Goal: Task Accomplishment & Management: Manage account settings

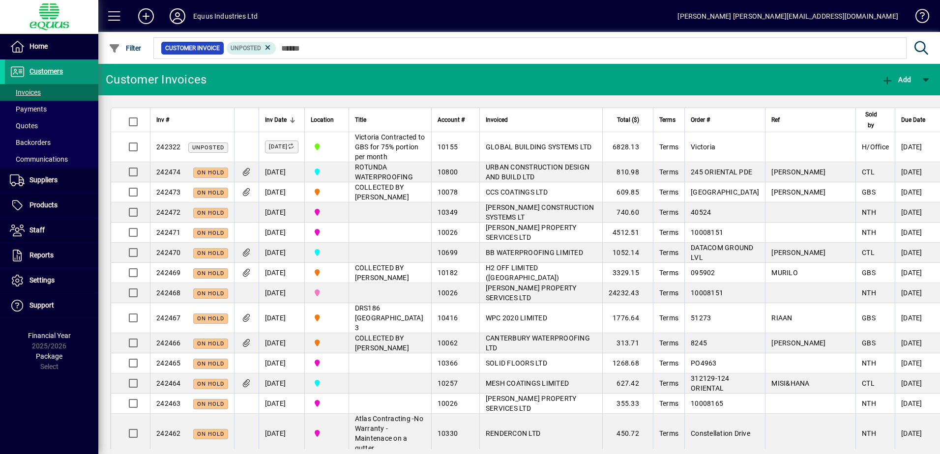
click at [45, 70] on span "Customers" at bounding box center [45, 71] width 33 height 8
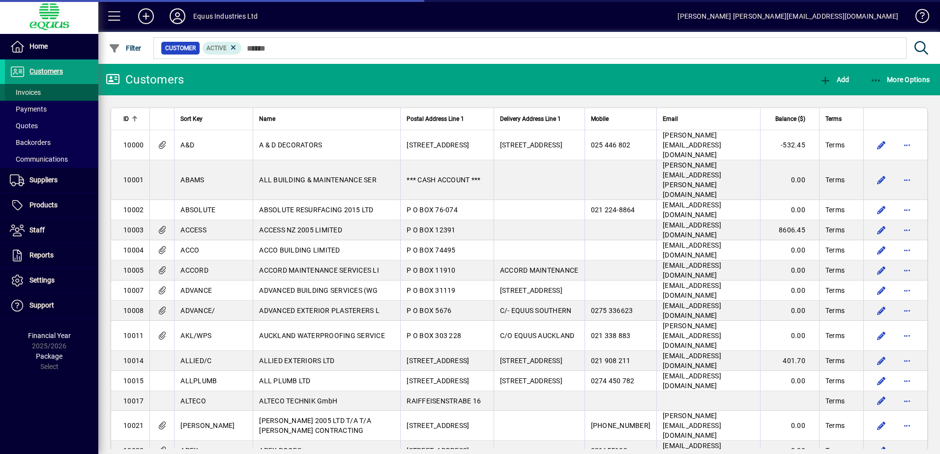
click at [36, 90] on span "Invoices" at bounding box center [25, 92] width 31 height 8
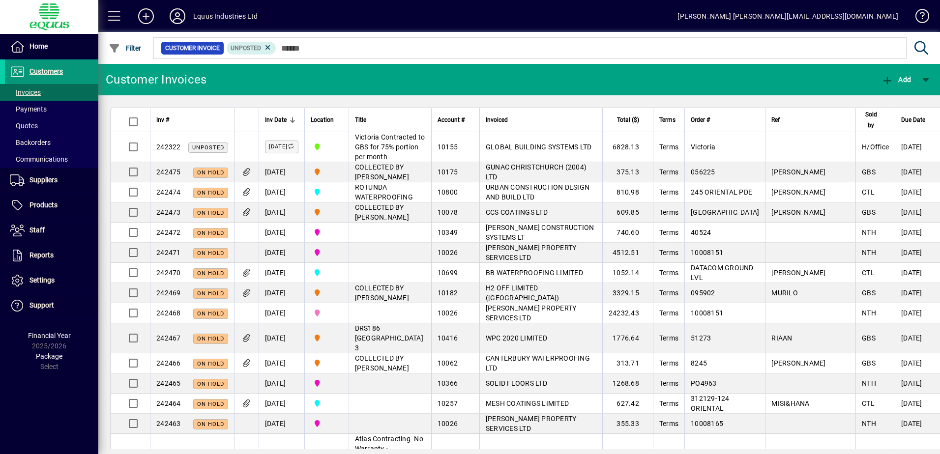
click at [45, 69] on span "Customers" at bounding box center [45, 71] width 33 height 8
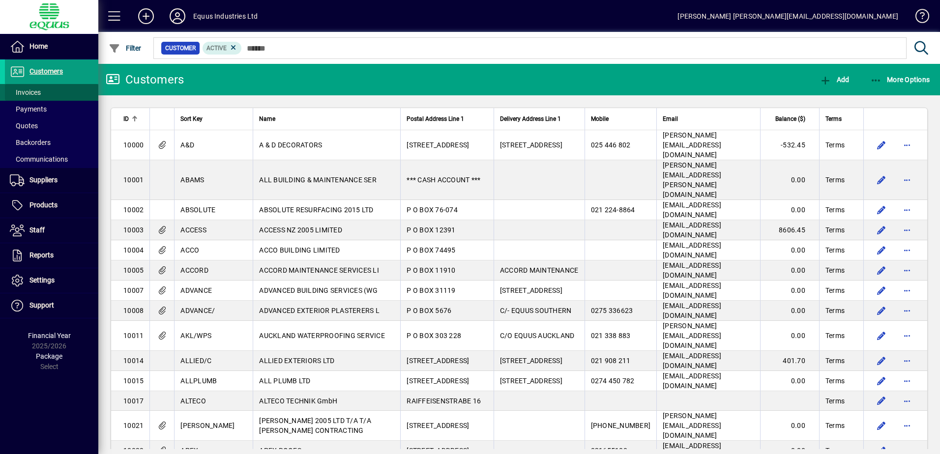
click at [27, 91] on span "Invoices" at bounding box center [25, 92] width 31 height 8
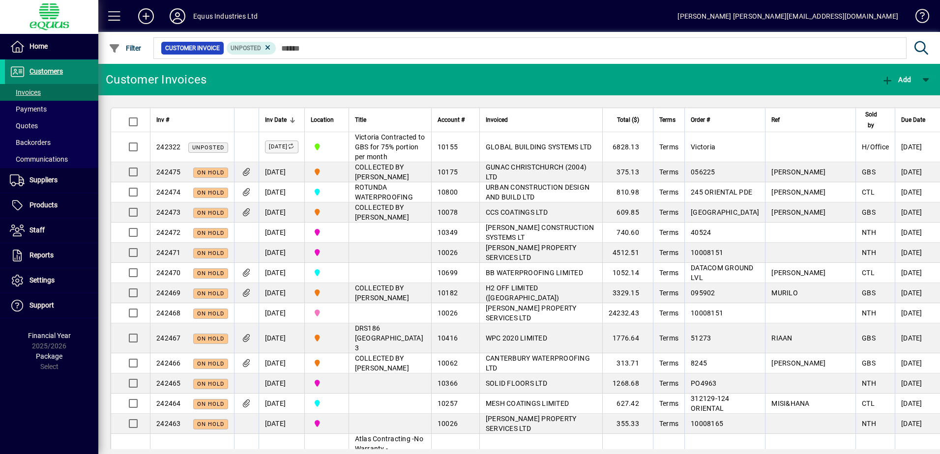
click at [50, 70] on span "Customers" at bounding box center [45, 71] width 33 height 8
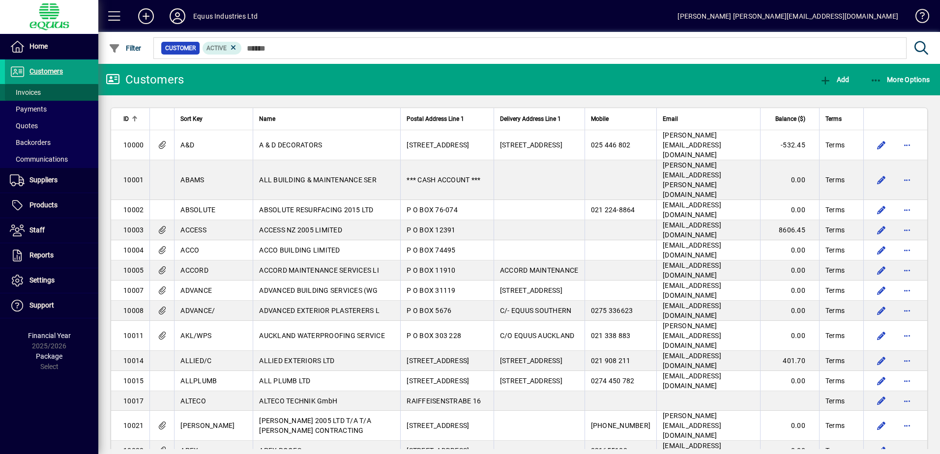
click at [44, 92] on span at bounding box center [51, 93] width 93 height 24
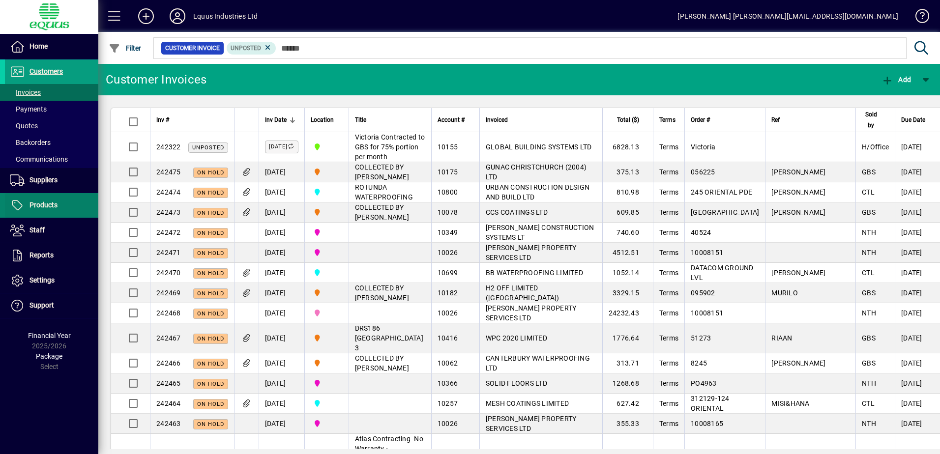
click at [35, 203] on span "Products" at bounding box center [43, 205] width 28 height 8
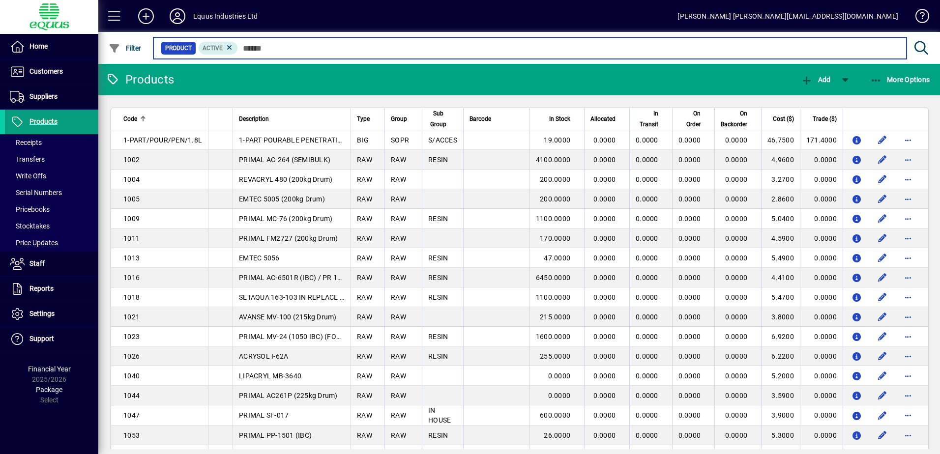
click at [244, 46] on input "text" at bounding box center [568, 48] width 661 height 14
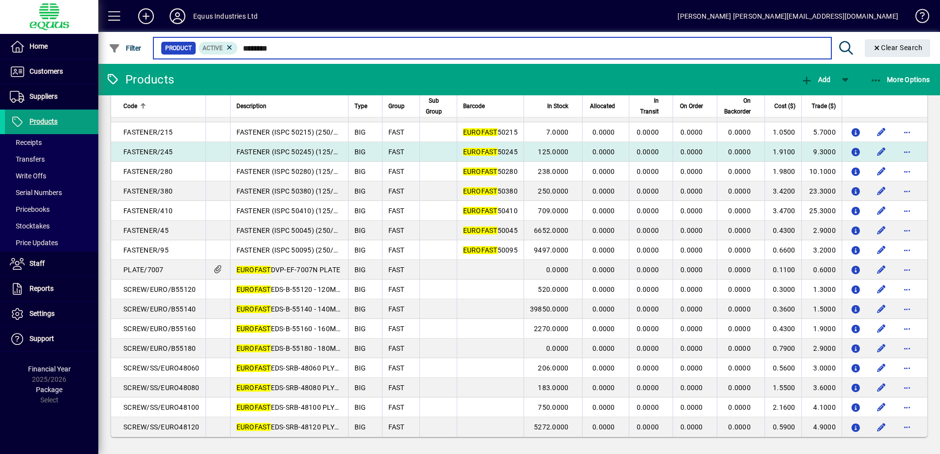
scroll to position [126, 0]
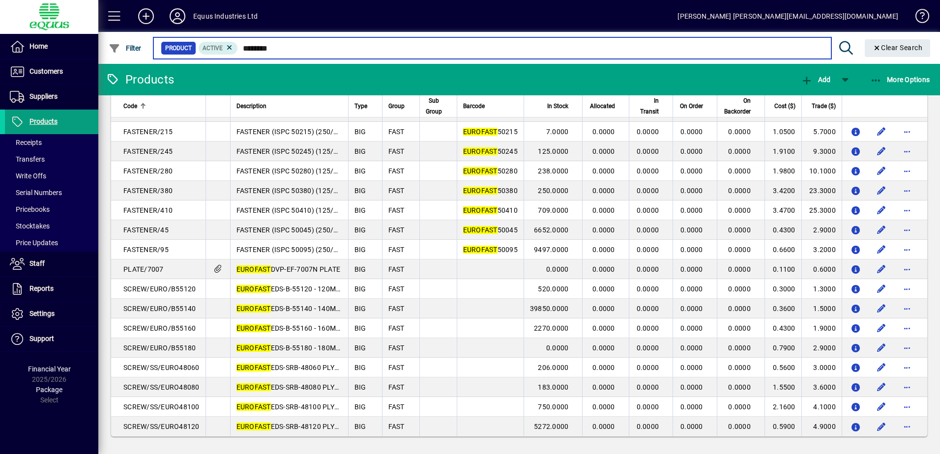
drag, startPoint x: 287, startPoint y: 50, endPoint x: 242, endPoint y: 48, distance: 44.8
click at [242, 48] on input "********" at bounding box center [530, 48] width 585 height 14
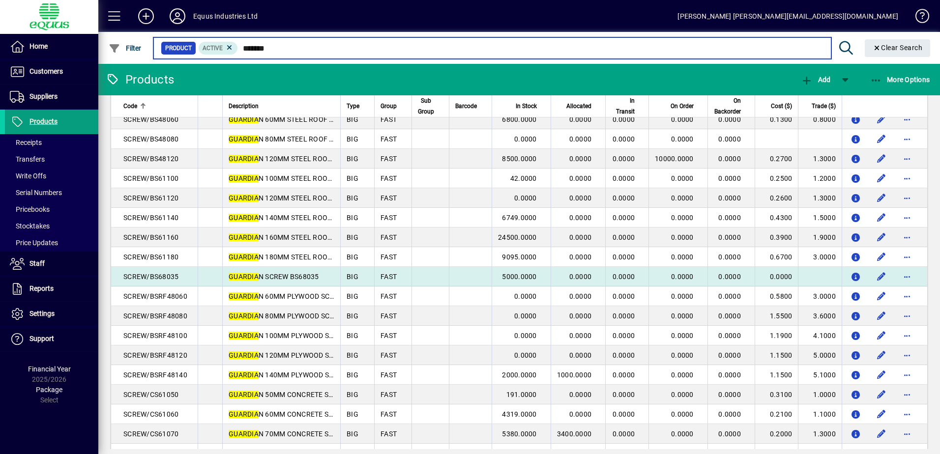
scroll to position [372, 0]
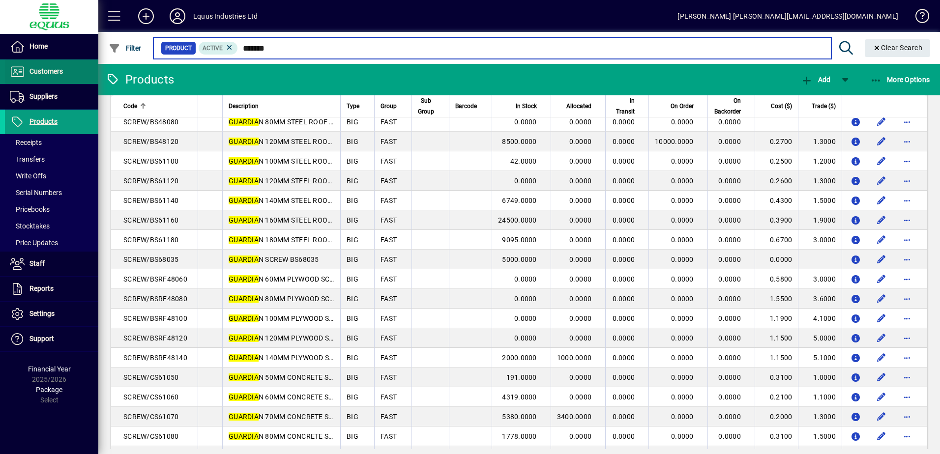
type input "*******"
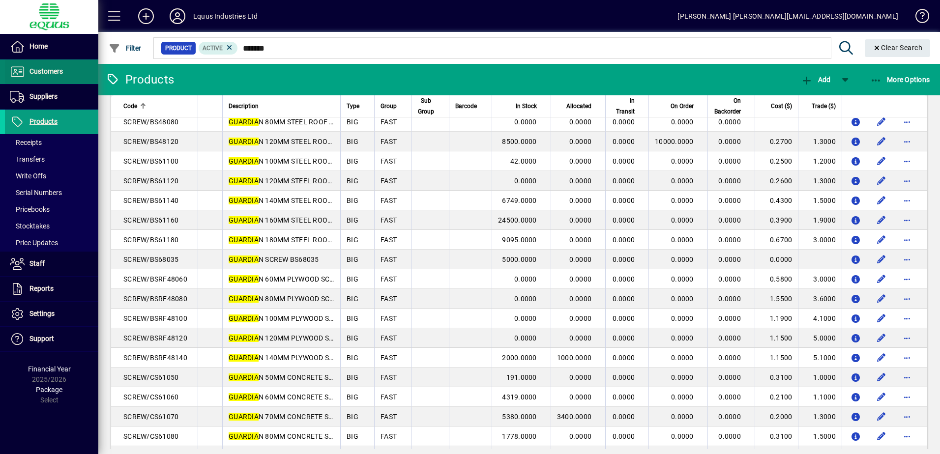
click at [50, 68] on span "Customers" at bounding box center [45, 71] width 33 height 8
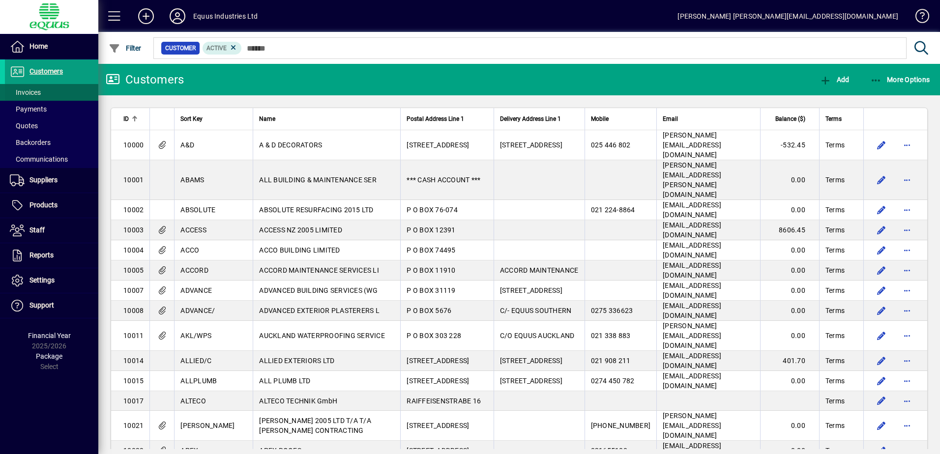
click at [38, 91] on span "Invoices" at bounding box center [25, 92] width 31 height 8
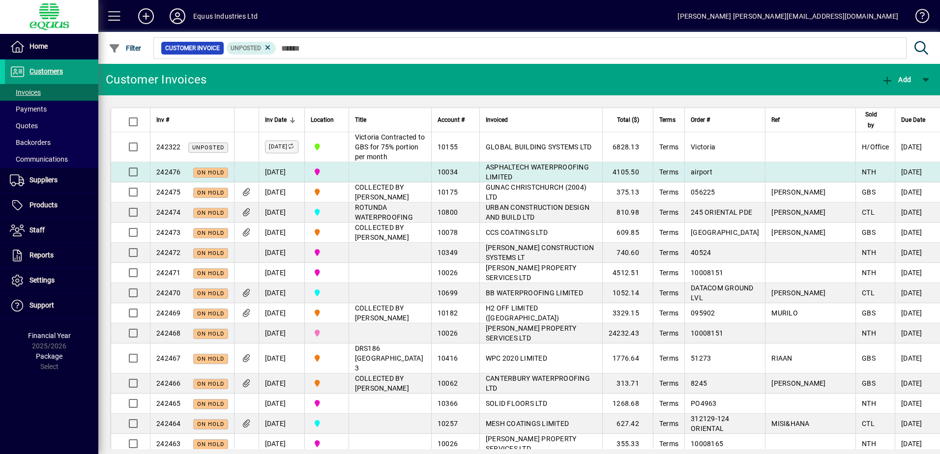
click at [511, 180] on span "ASPHALTECH WATERPROOFING LIMITED" at bounding box center [537, 172] width 103 height 18
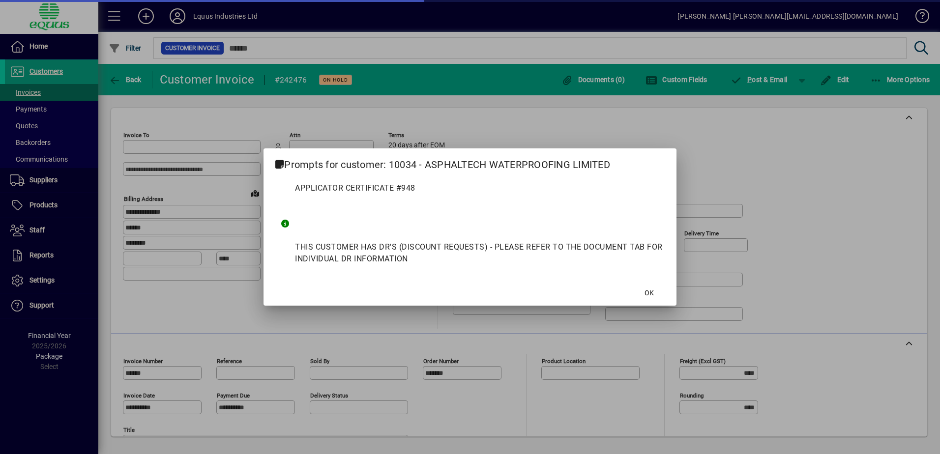
type input "**********"
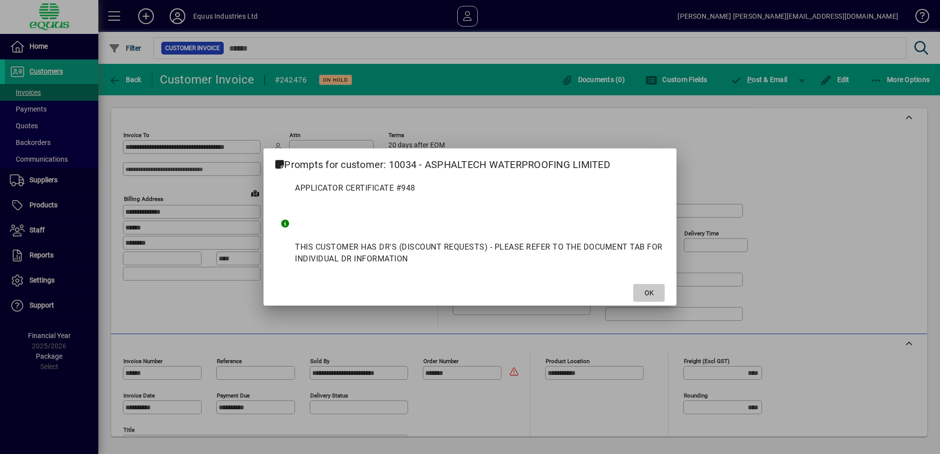
click at [646, 291] on span "OK" at bounding box center [649, 293] width 9 height 10
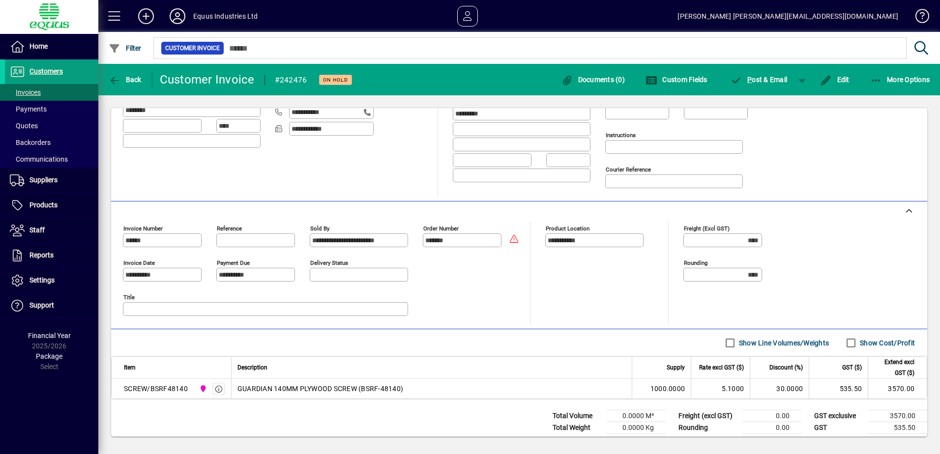
scroll to position [151, 0]
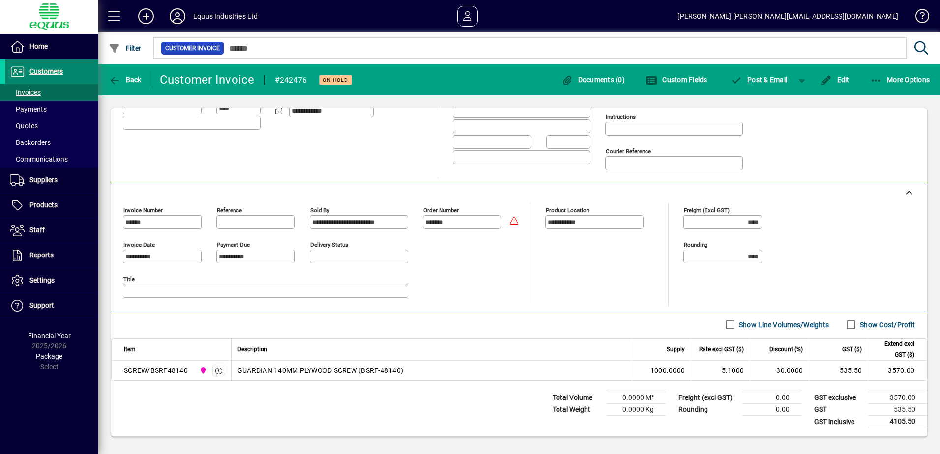
click at [55, 71] on span "Customers" at bounding box center [45, 71] width 33 height 8
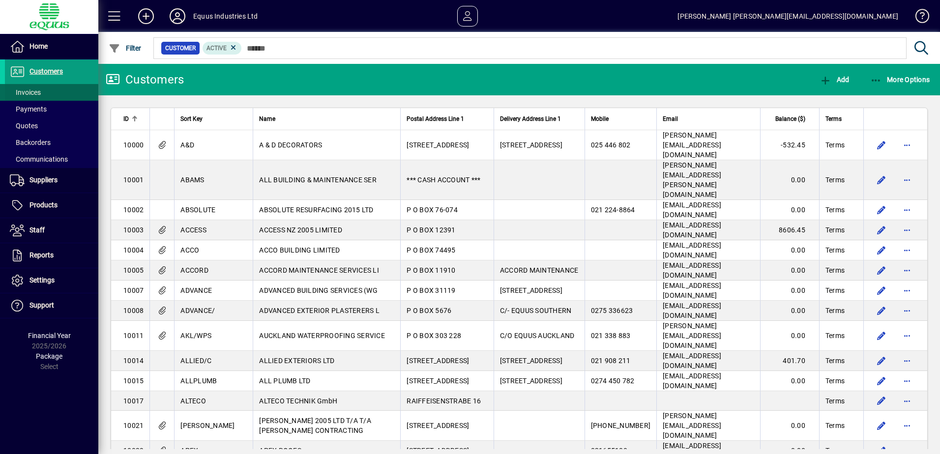
click at [41, 92] on span "Invoices" at bounding box center [25, 92] width 31 height 8
